Goal: Information Seeking & Learning: Understand process/instructions

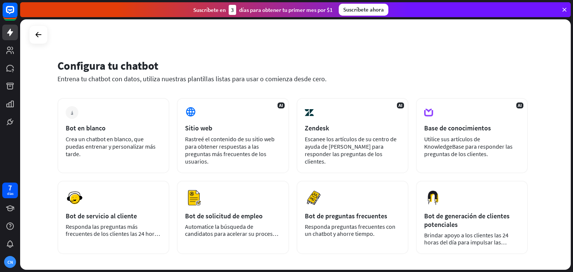
click at [376, 90] on div "Configura tu chatbot Entrena tu chatbot con datos, utiliza nuestras plantillas …" at bounding box center [292, 75] width 470 height 45
click at [139, 169] on div "más Bot en blanco Crea un chatbot en blanco, que puedas entrenar y personalizar…" at bounding box center [113, 135] width 112 height 75
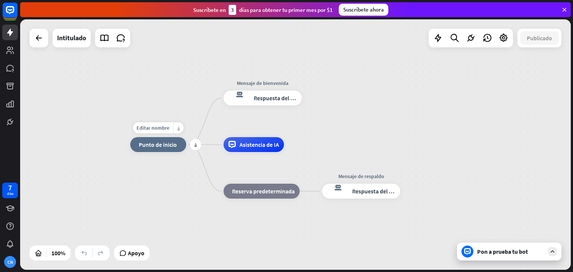
click at [148, 148] on div "inicio_2 Punto de inicio" at bounding box center [158, 144] width 56 height 15
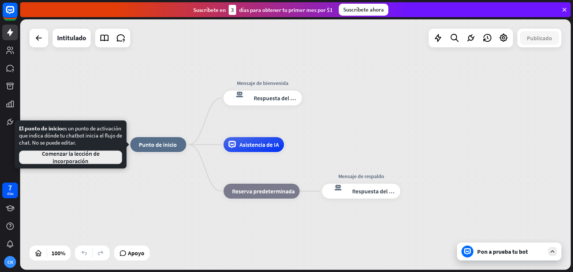
click at [65, 162] on font "Comenzar la lección de incorporación" at bounding box center [71, 157] width 58 height 15
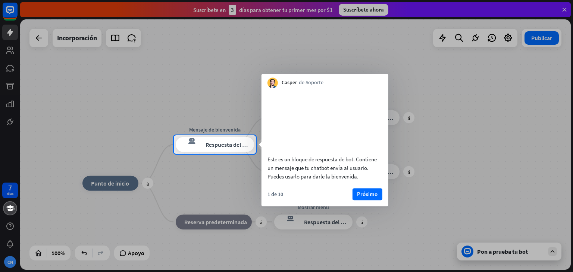
drag, startPoint x: 268, startPoint y: 167, endPoint x: 370, endPoint y: 169, distance: 102.2
click at [370, 169] on font "Este es un bloque de respuesta de bot. Contiene un mensaje que tu chatbot envía…" at bounding box center [321, 168] width 109 height 24
click at [372, 198] on font "Próximo" at bounding box center [367, 194] width 21 height 7
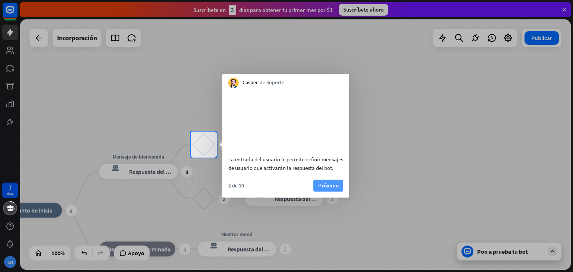
click at [328, 189] on font "Próximo" at bounding box center [328, 185] width 21 height 7
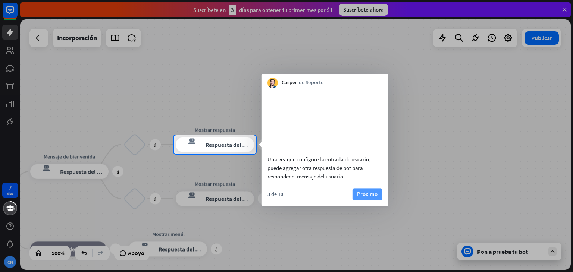
click at [361, 198] on font "Próximo" at bounding box center [367, 194] width 21 height 7
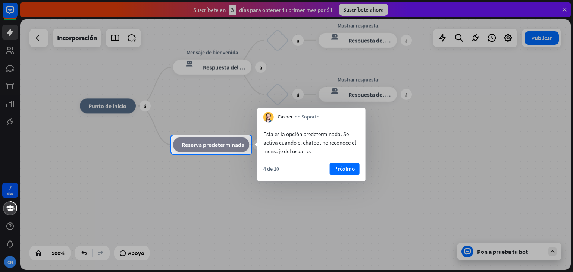
click at [336, 176] on div "4 de 10 Próximo" at bounding box center [311, 172] width 108 height 18
click at [337, 173] on font "Próximo" at bounding box center [344, 169] width 21 height 10
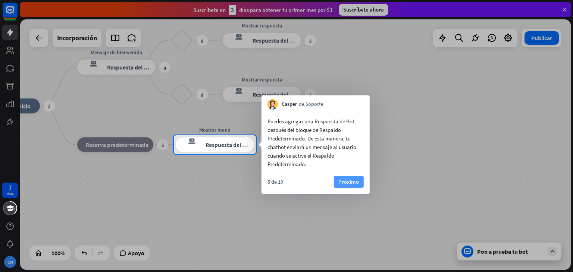
click at [350, 184] on font "Próximo" at bounding box center [348, 181] width 21 height 7
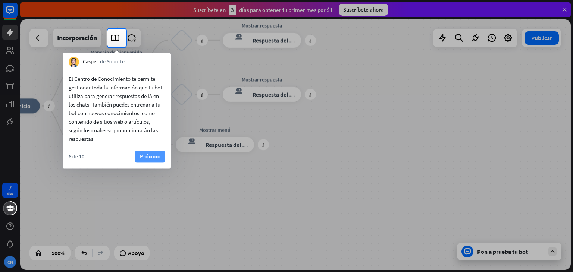
click at [155, 159] on font "Próximo" at bounding box center [150, 156] width 21 height 7
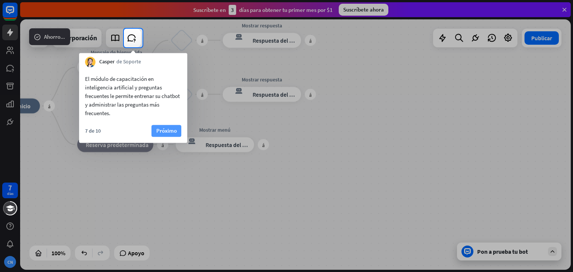
click at [165, 134] on font "Próximo" at bounding box center [166, 130] width 21 height 7
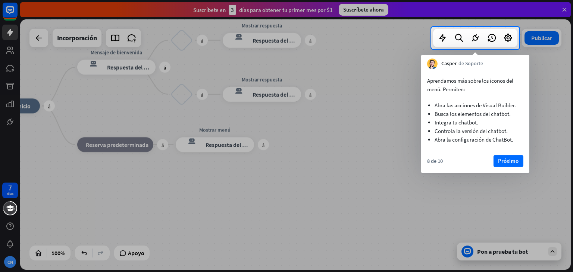
click at [508, 154] on div "Aprendamos más sobre los iconos del menú. Permiten: Abra las acciones de Visual…" at bounding box center [475, 121] width 108 height 104
click at [508, 158] on font "Próximo" at bounding box center [508, 160] width 21 height 7
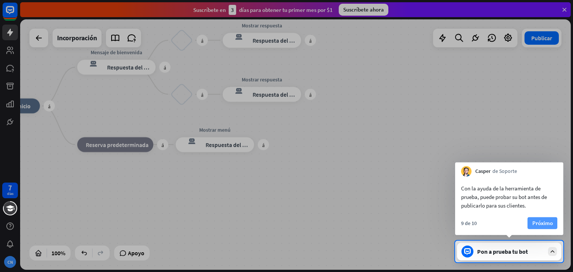
click at [545, 224] on font "Próximo" at bounding box center [542, 223] width 21 height 7
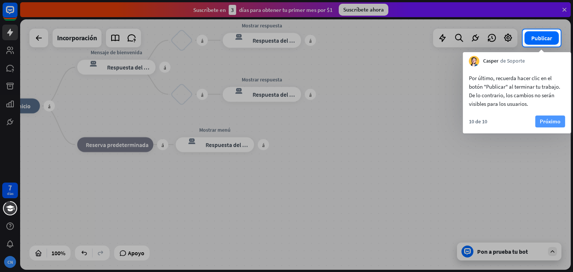
click at [552, 119] on font "Próximo" at bounding box center [550, 121] width 21 height 7
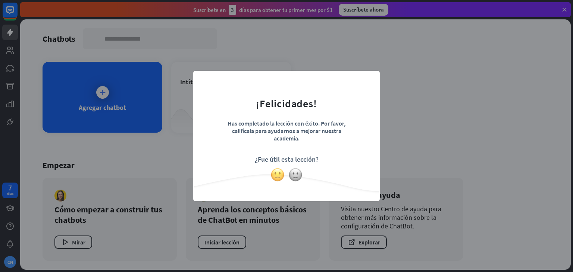
click at [282, 179] on img at bounding box center [277, 175] width 14 height 14
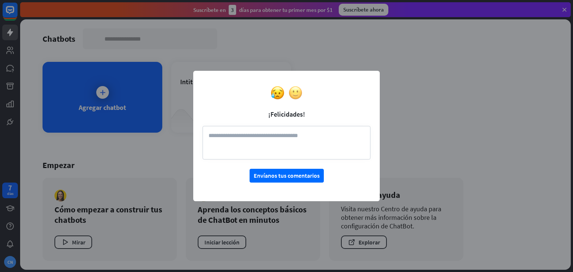
click at [298, 92] on img at bounding box center [295, 93] width 14 height 14
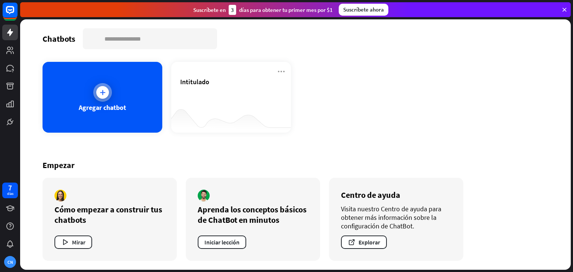
click at [76, 100] on div "Agregar chatbot" at bounding box center [103, 97] width 120 height 71
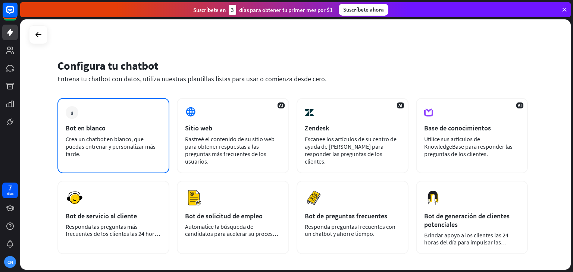
click at [100, 123] on div "más Bot en blanco Crea un chatbot en blanco, que puedas entrenar y personalizar…" at bounding box center [113, 135] width 112 height 75
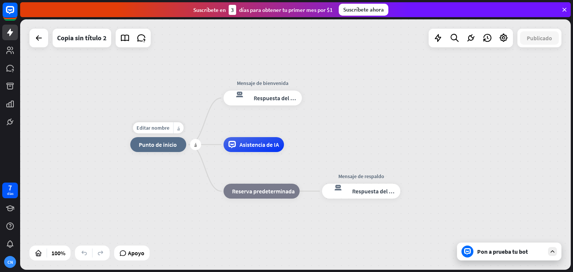
click at [166, 152] on div "Editar nombre más_amarillo más inicio_2 Punto de inicio" at bounding box center [158, 144] width 56 height 15
click at [178, 127] on font "más_amarillo" at bounding box center [178, 128] width 3 height 6
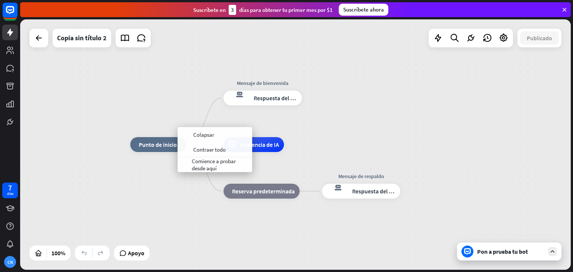
click at [180, 186] on div "inicio_2 Punto de inicio Mensaje de bienvenida respuesta del bot de bloqueo Res…" at bounding box center [405, 270] width 551 height 251
